Goal: Information Seeking & Learning: Find specific fact

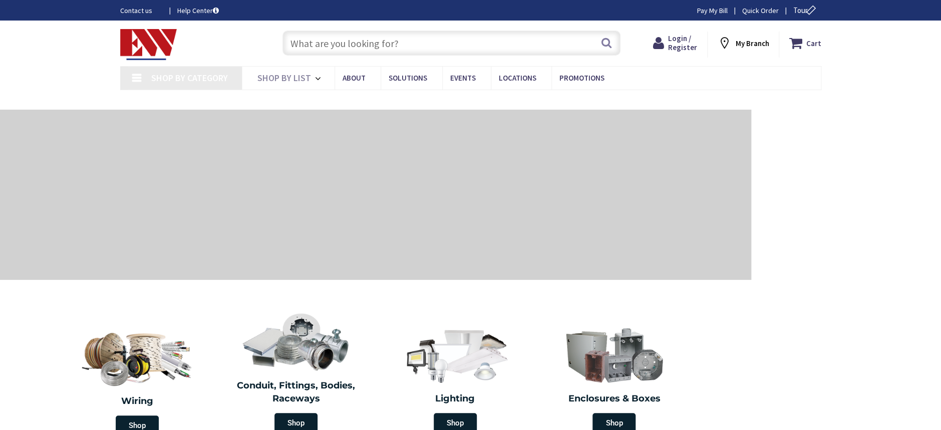
click at [331, 48] on input "text" at bounding box center [451, 43] width 338 height 25
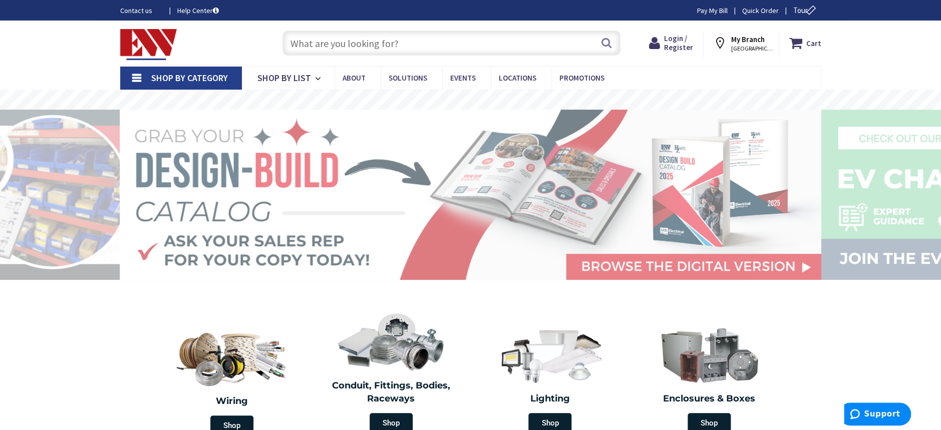
paste input "airfield halogen 7654h"
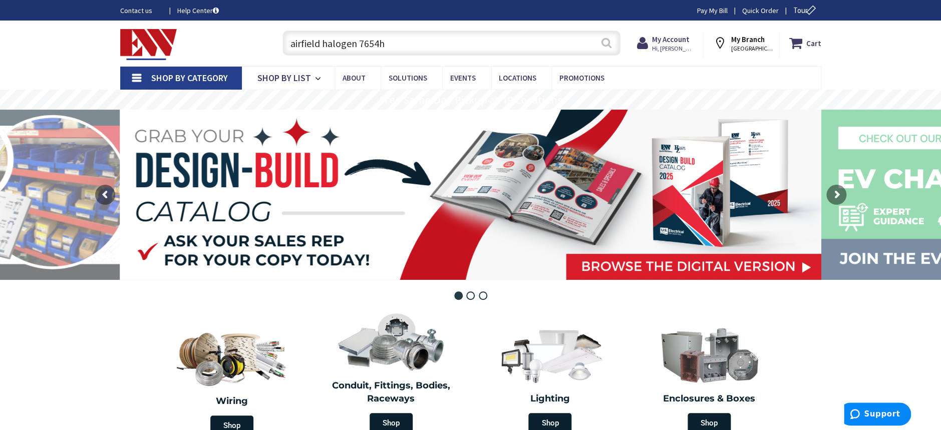
type input "airfield halogen 7654h"
click at [610, 45] on button "Search" at bounding box center [606, 43] width 13 height 23
